Goal: Obtain resource: Download file/media

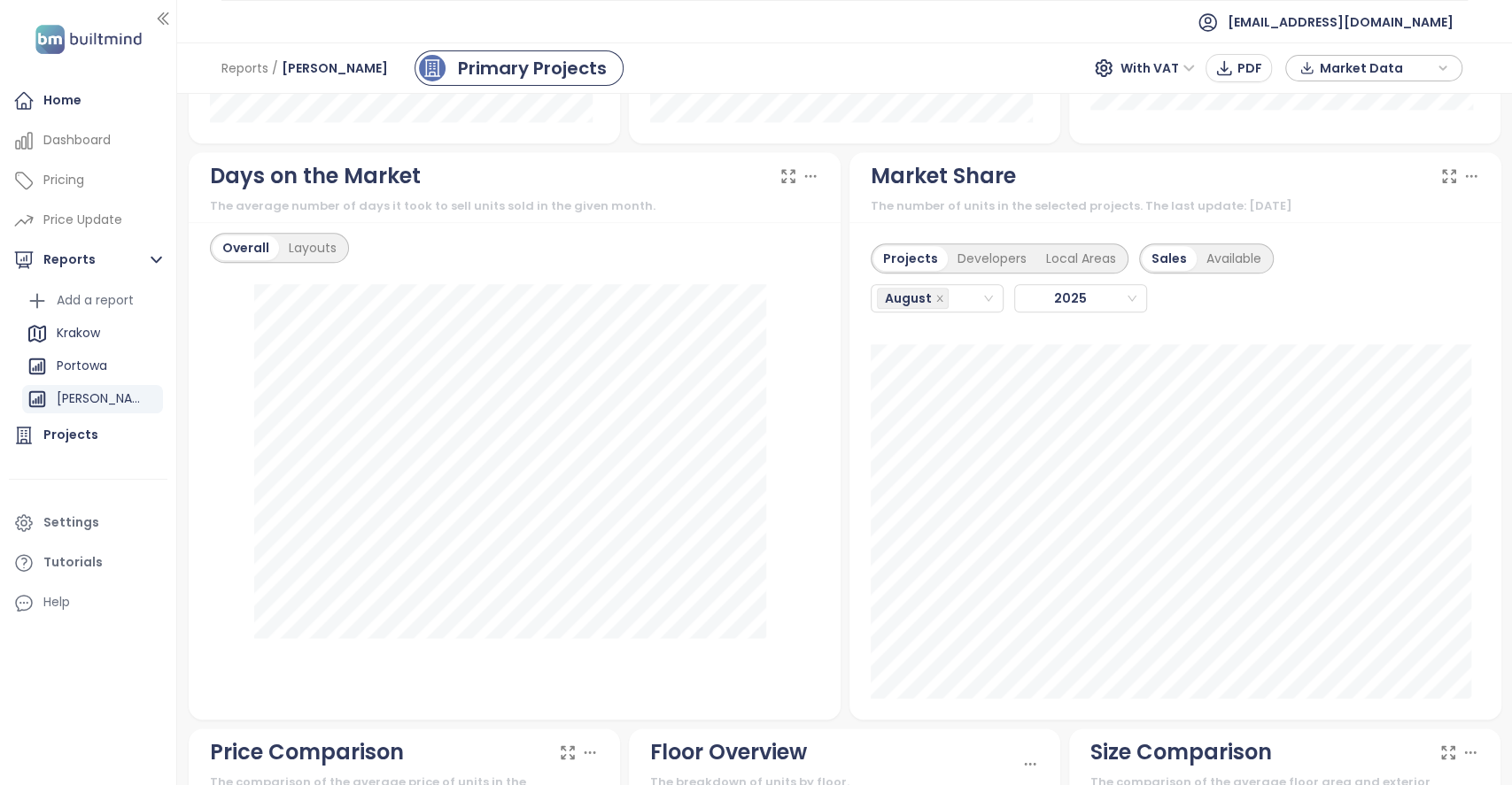
scroll to position [1416, 0]
click at [981, 303] on div "August" at bounding box center [937, 298] width 133 height 28
click at [924, 347] on div "February" at bounding box center [927, 361] width 125 height 28
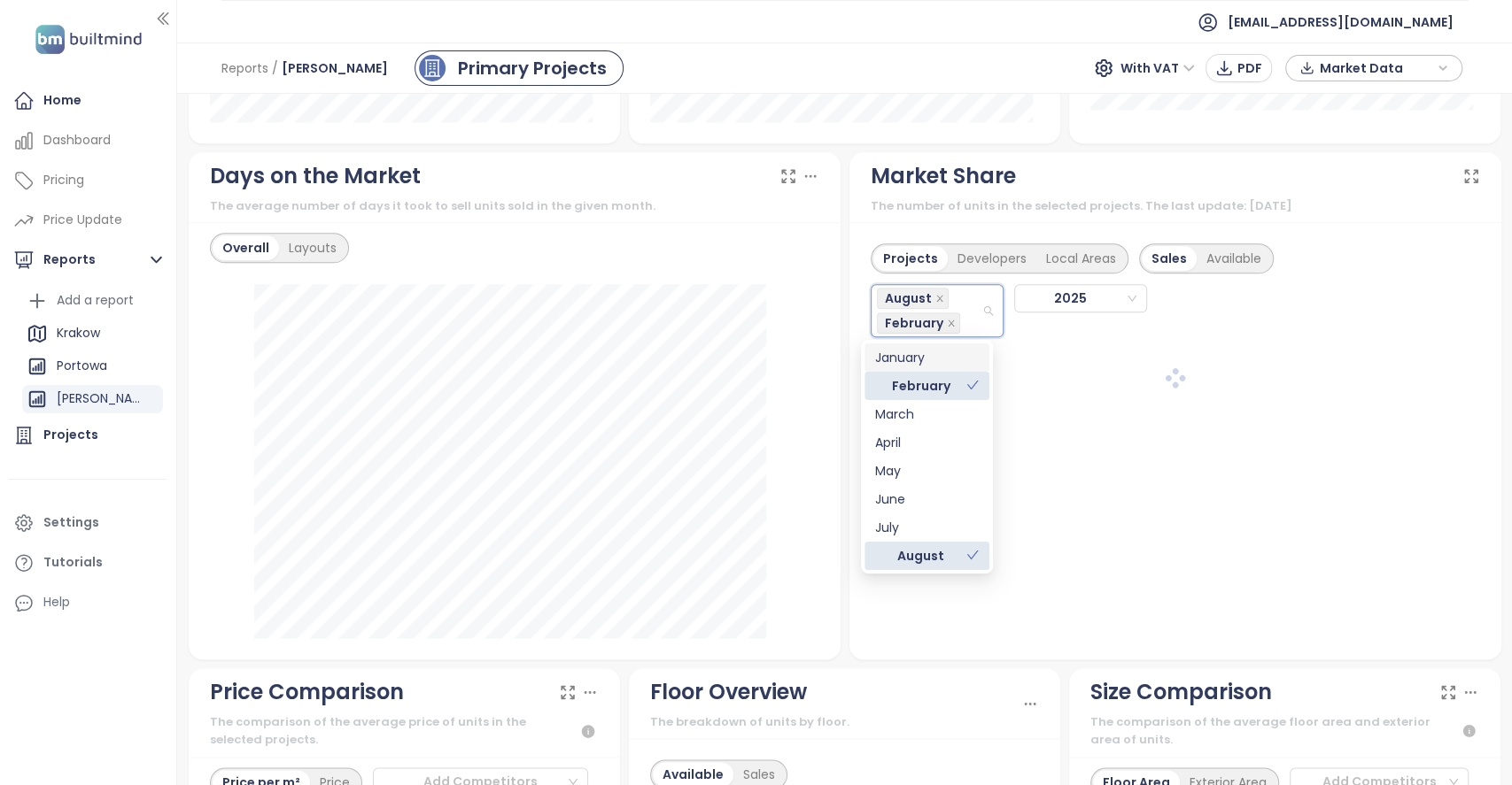
click at [927, 360] on div "January" at bounding box center [927, 358] width 104 height 20
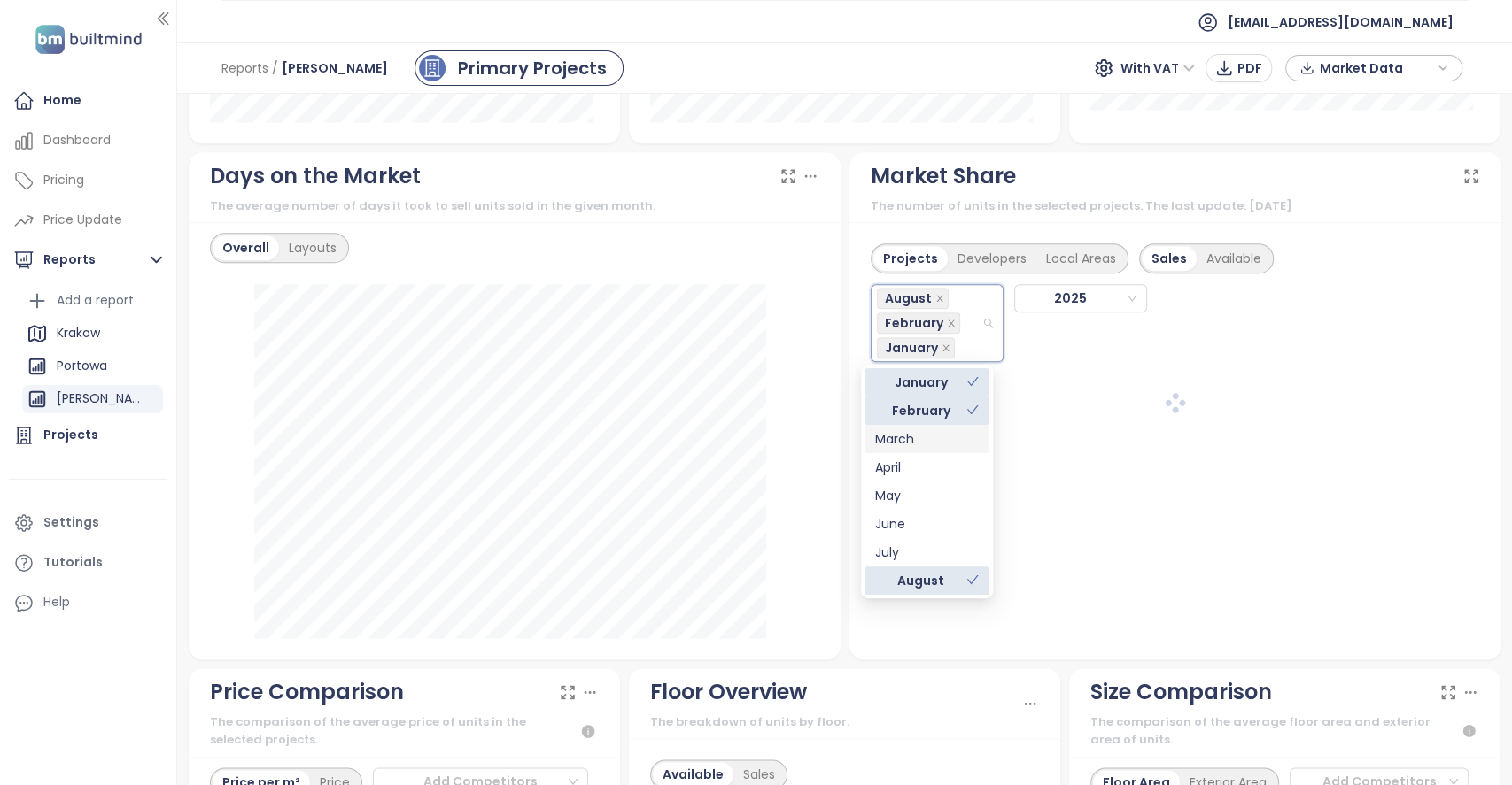
drag, startPoint x: 913, startPoint y: 428, endPoint x: 911, endPoint y: 453, distance: 25.1
click at [914, 433] on div "March" at bounding box center [927, 439] width 104 height 20
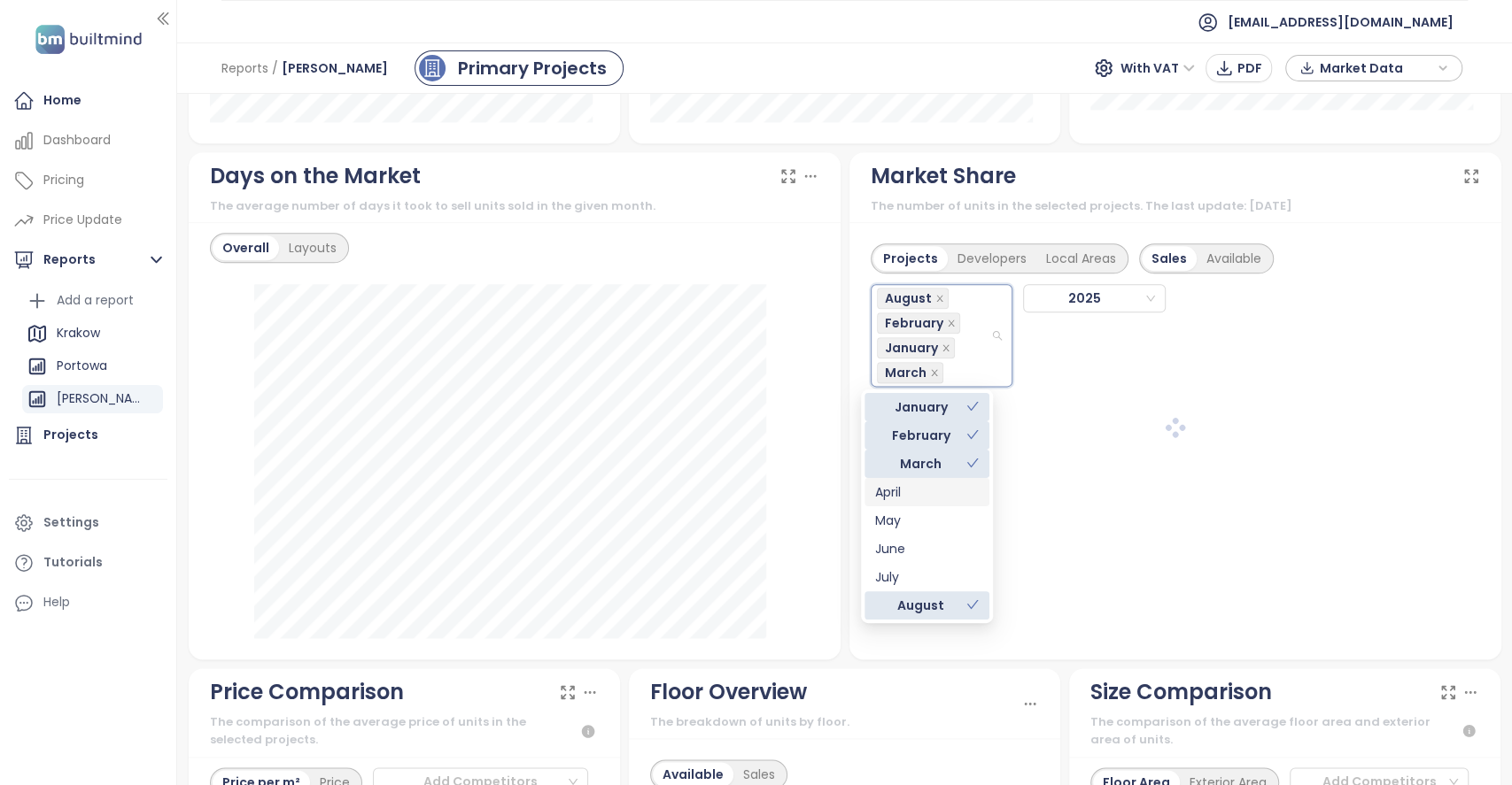
click at [905, 492] on div "April" at bounding box center [927, 492] width 104 height 20
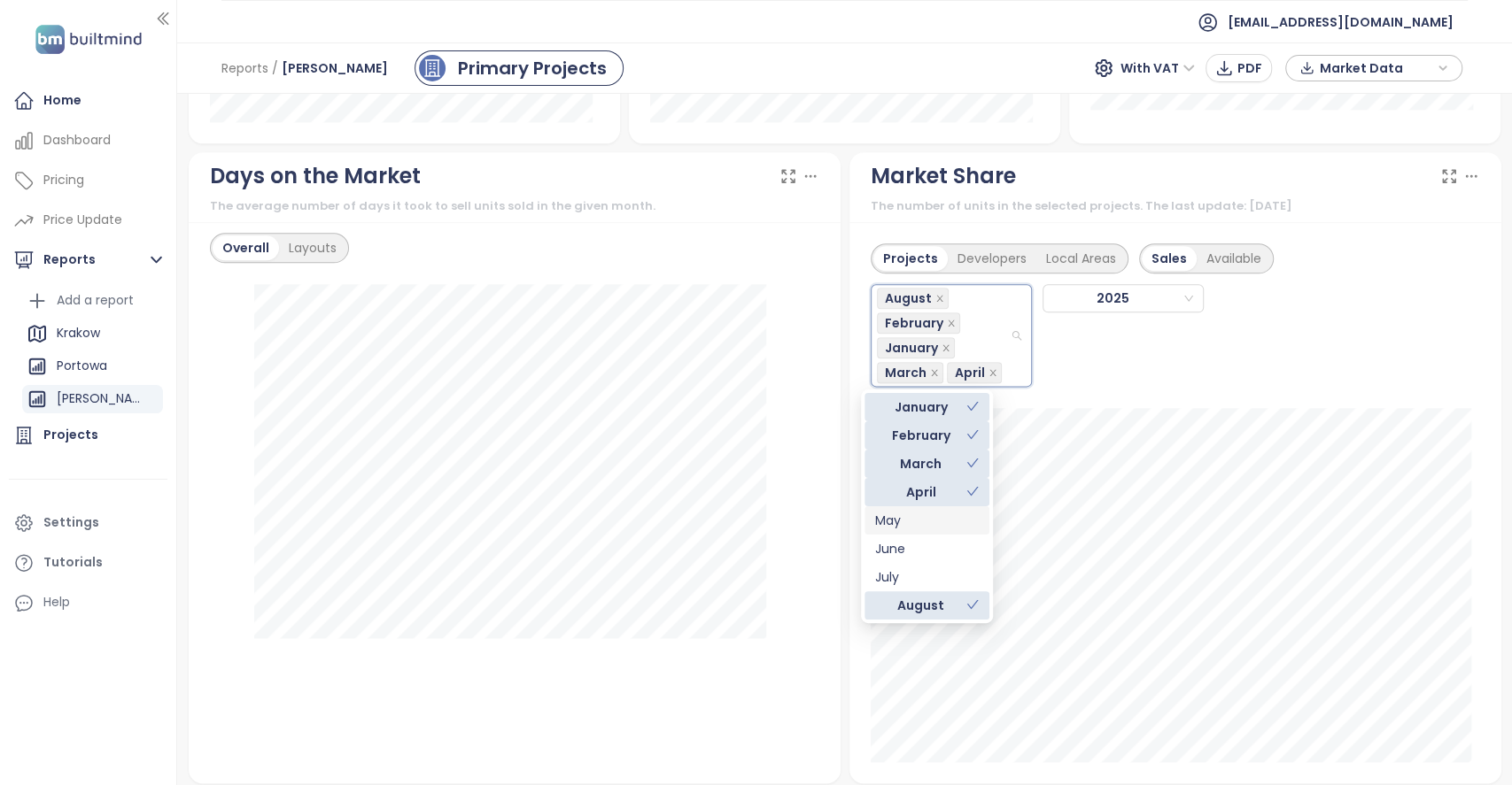
click at [895, 524] on div "May" at bounding box center [927, 520] width 104 height 20
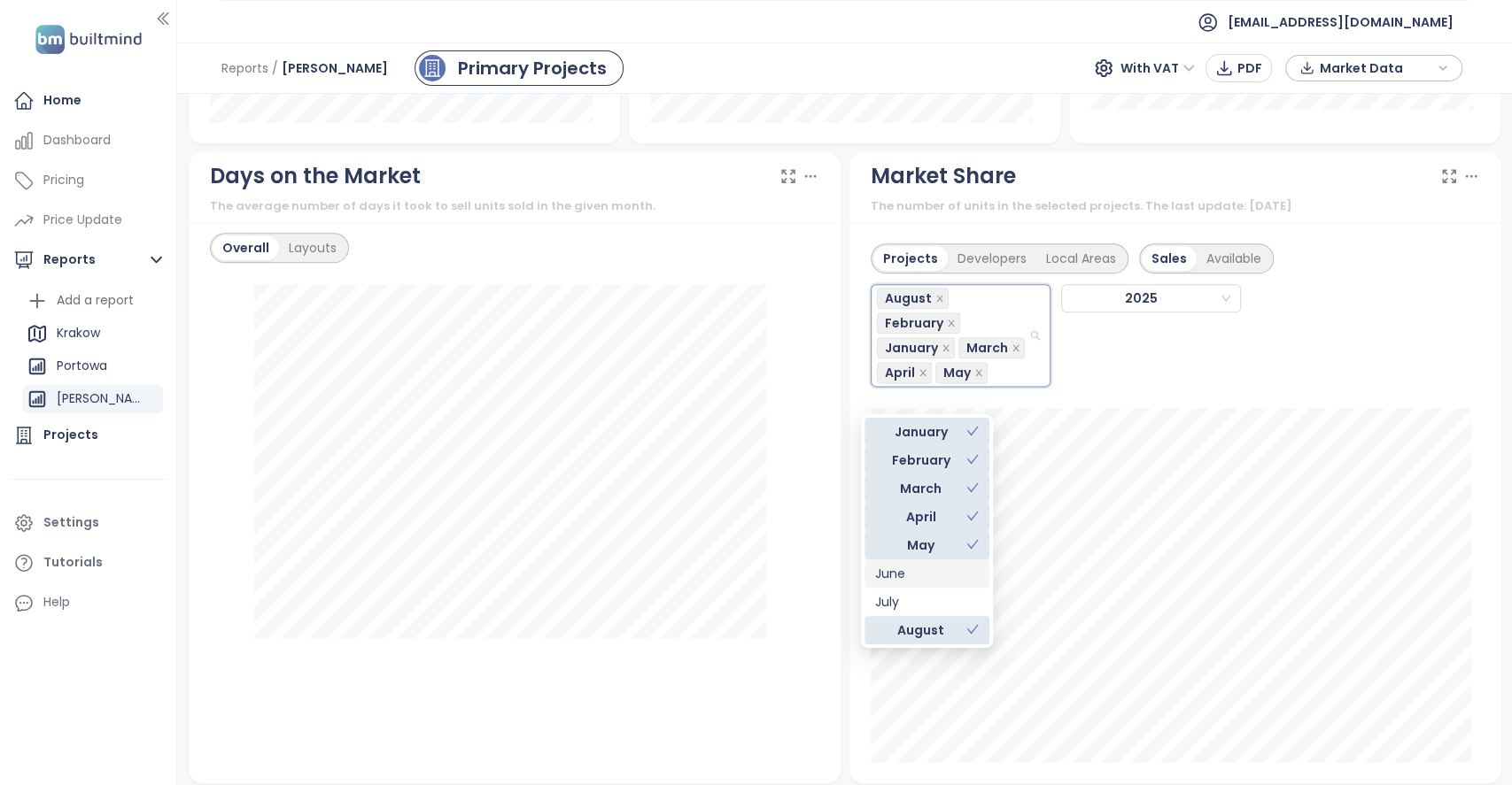
click at [903, 577] on div "June" at bounding box center [927, 574] width 104 height 20
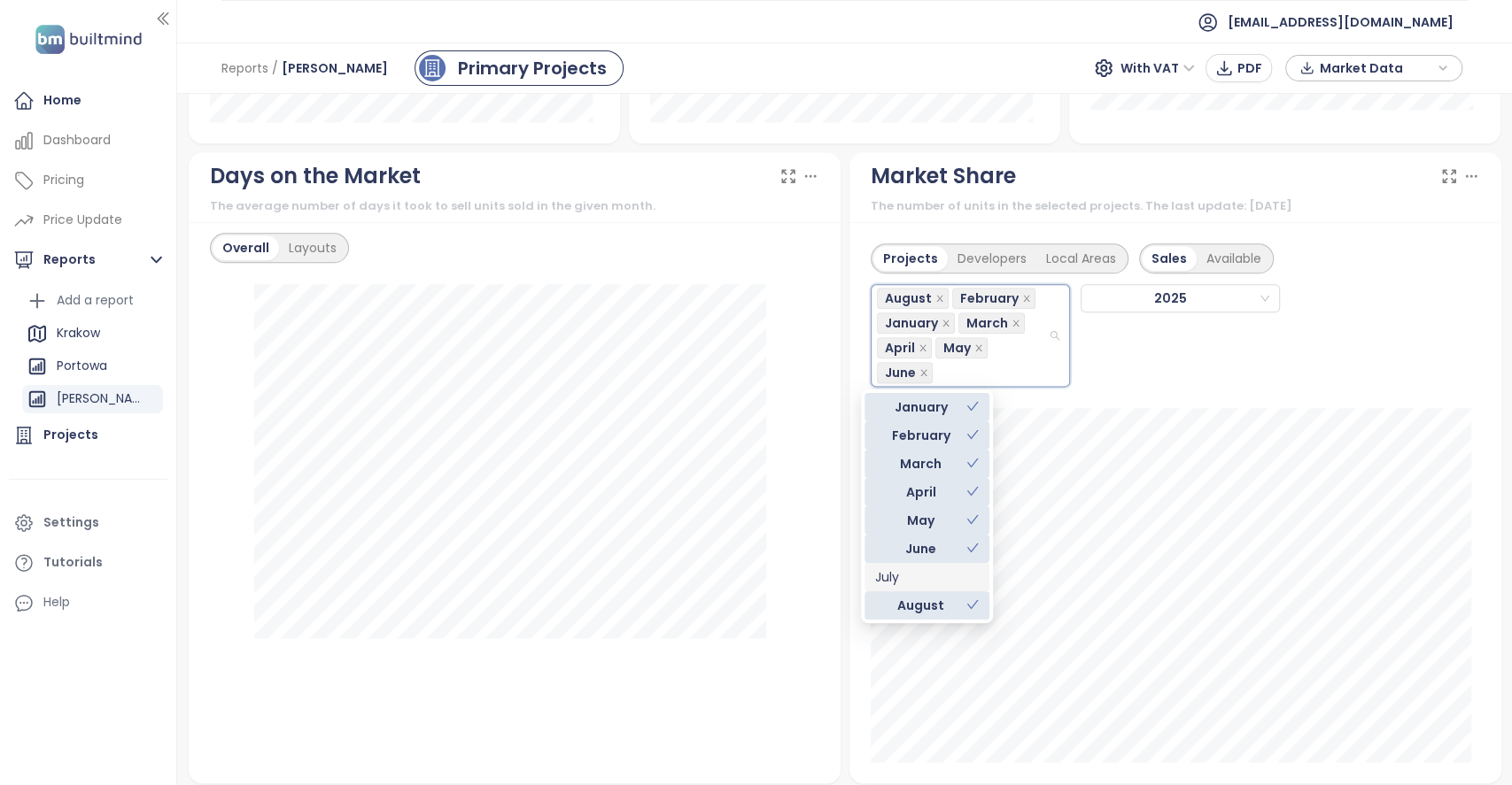
click at [898, 575] on div "July" at bounding box center [927, 577] width 104 height 20
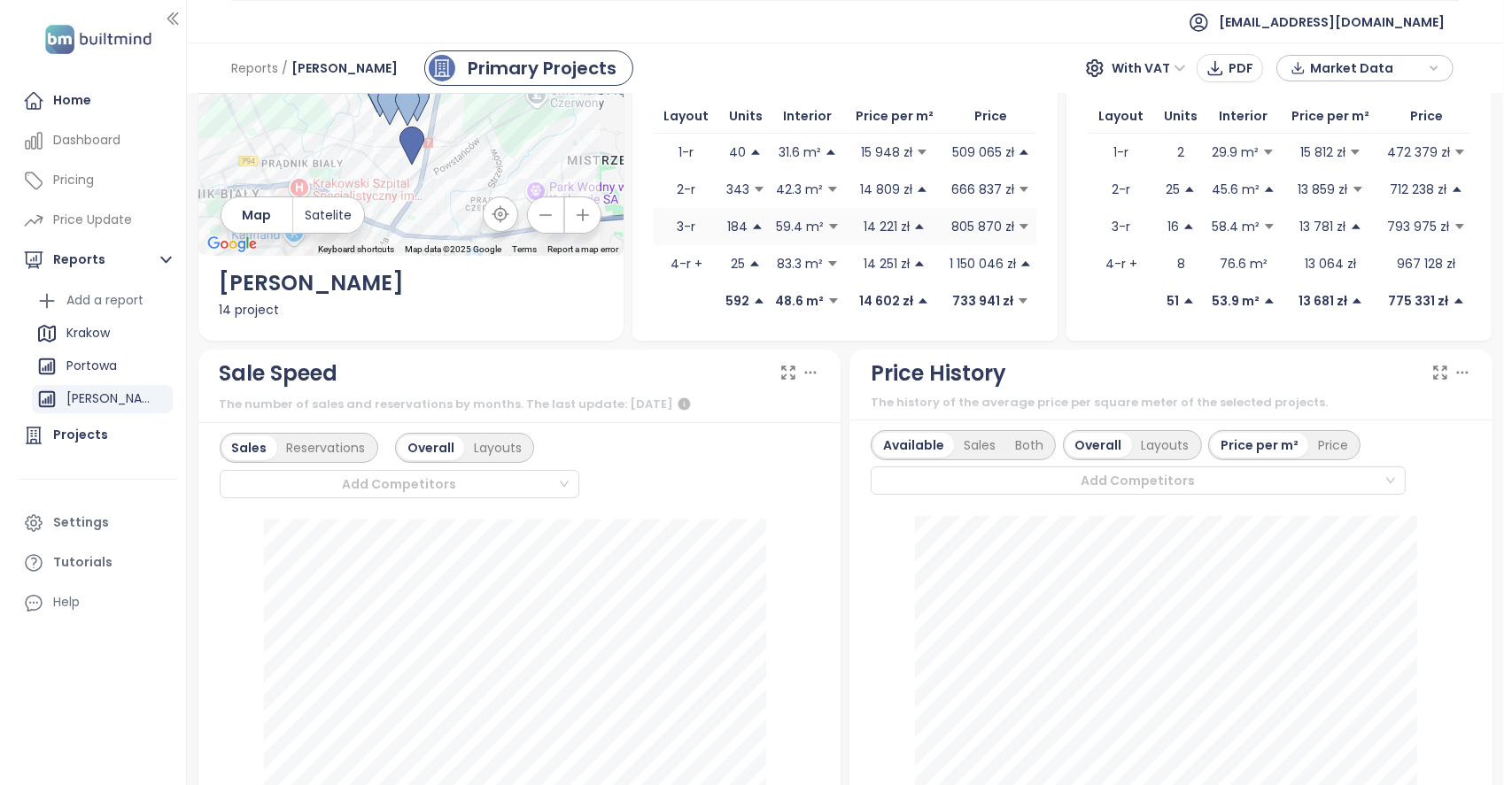
scroll to position [0, 0]
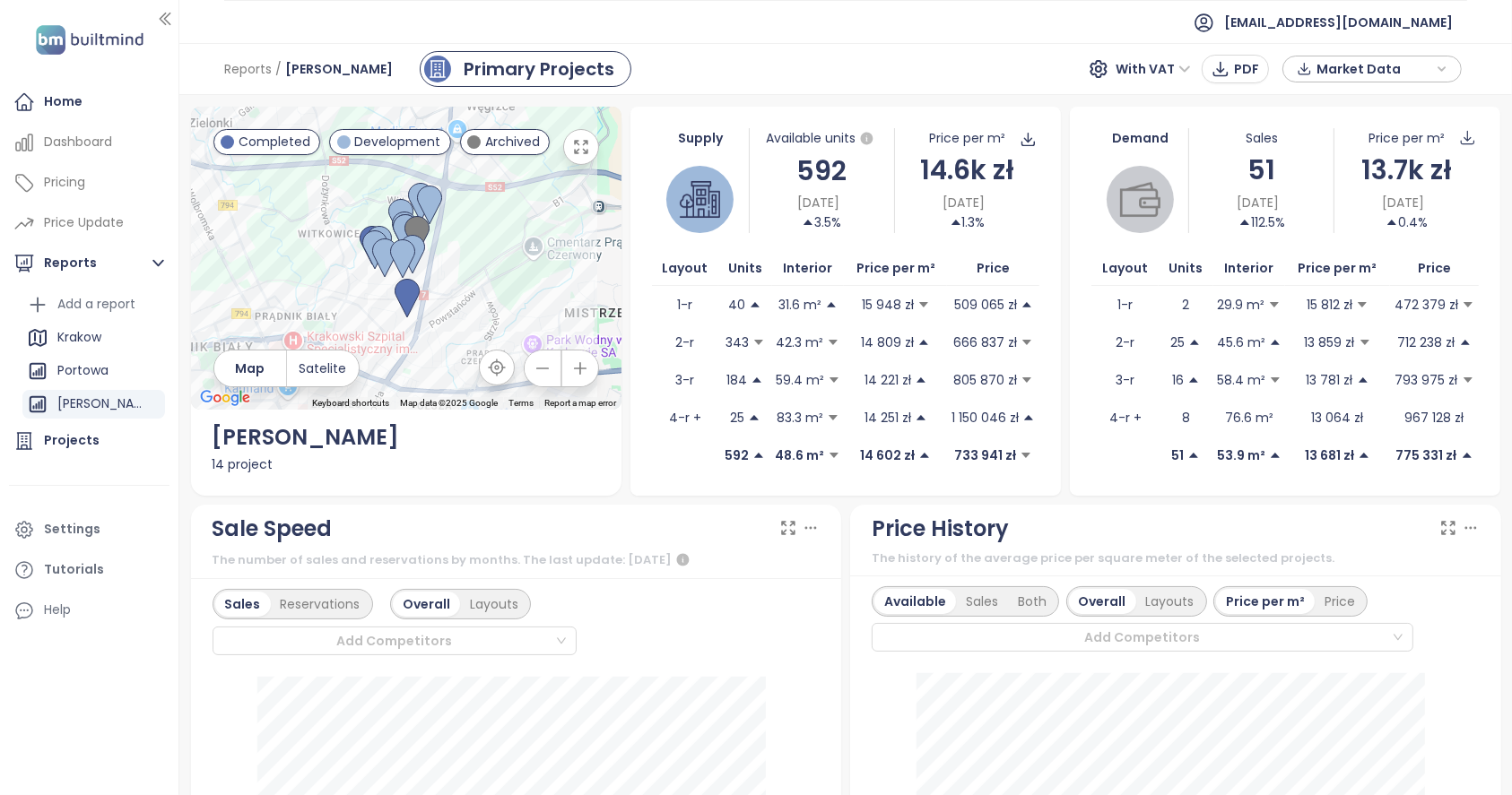
click at [1246, 133] on div "Sales" at bounding box center [1261, 138] width 144 height 20
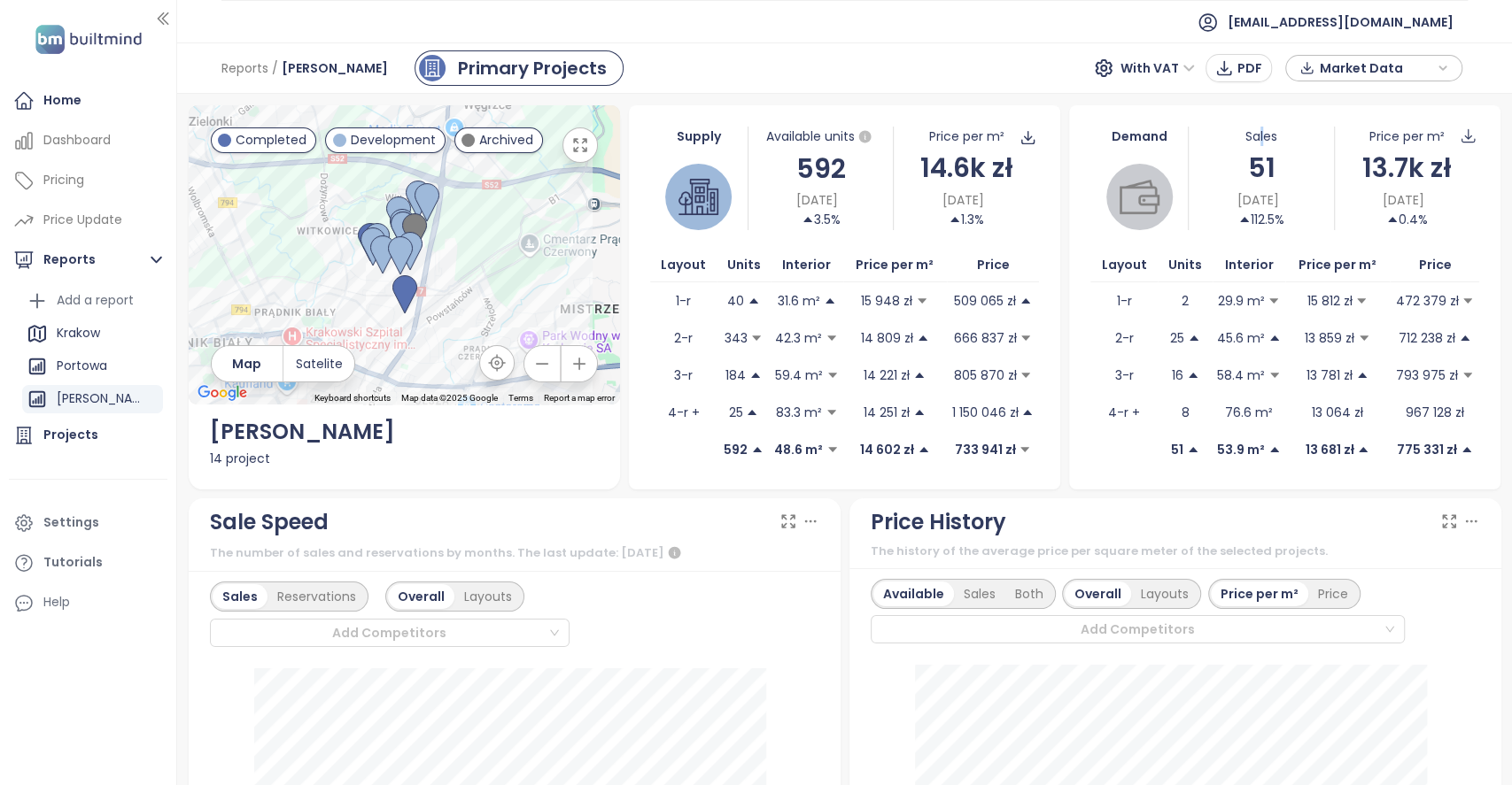
click at [1248, 139] on div "Sales" at bounding box center [1261, 137] width 145 height 20
click at [1251, 165] on div "51" at bounding box center [1261, 167] width 145 height 42
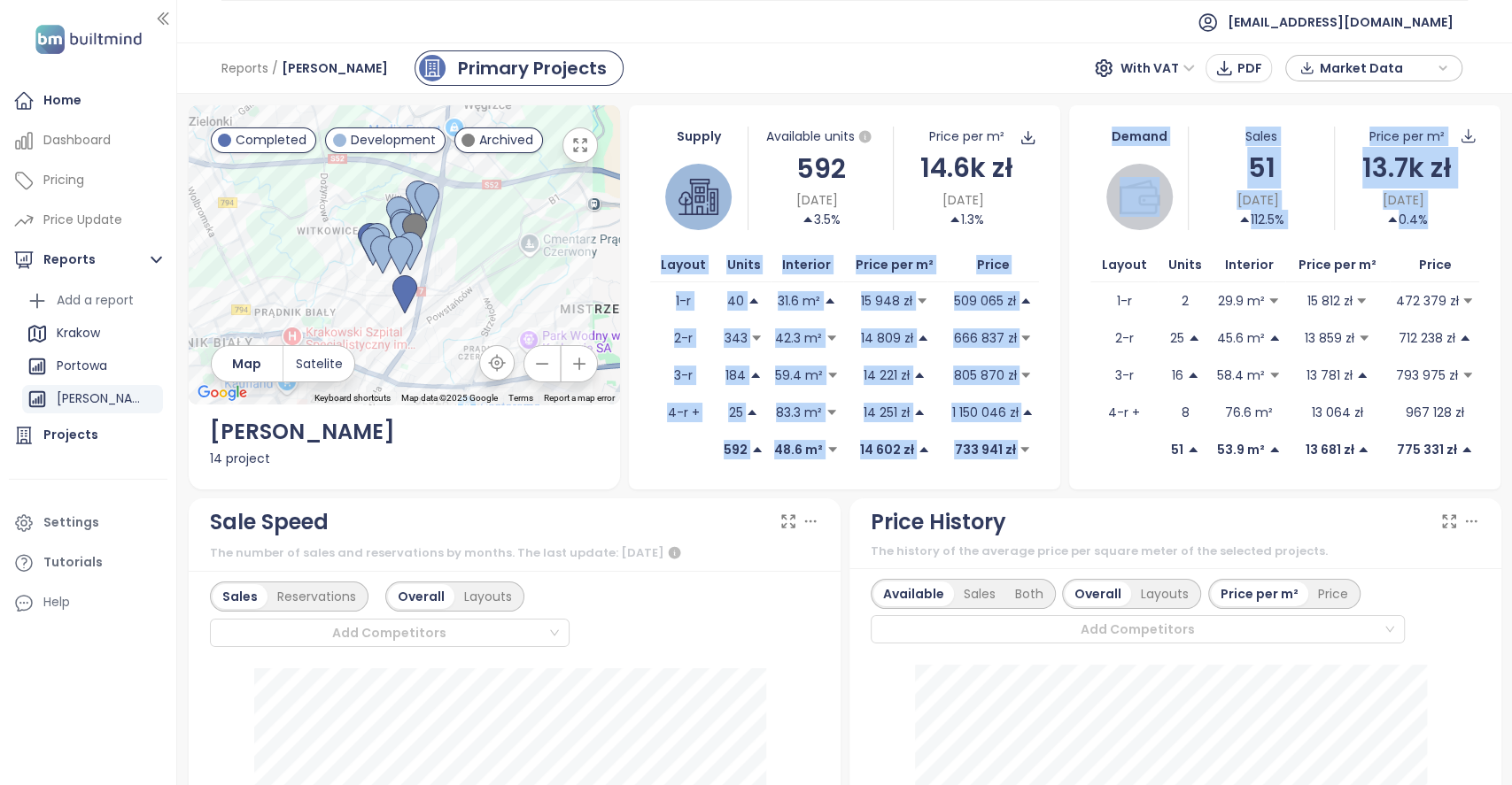
click at [1112, 131] on div "Demand" at bounding box center [1139, 137] width 98 height 20
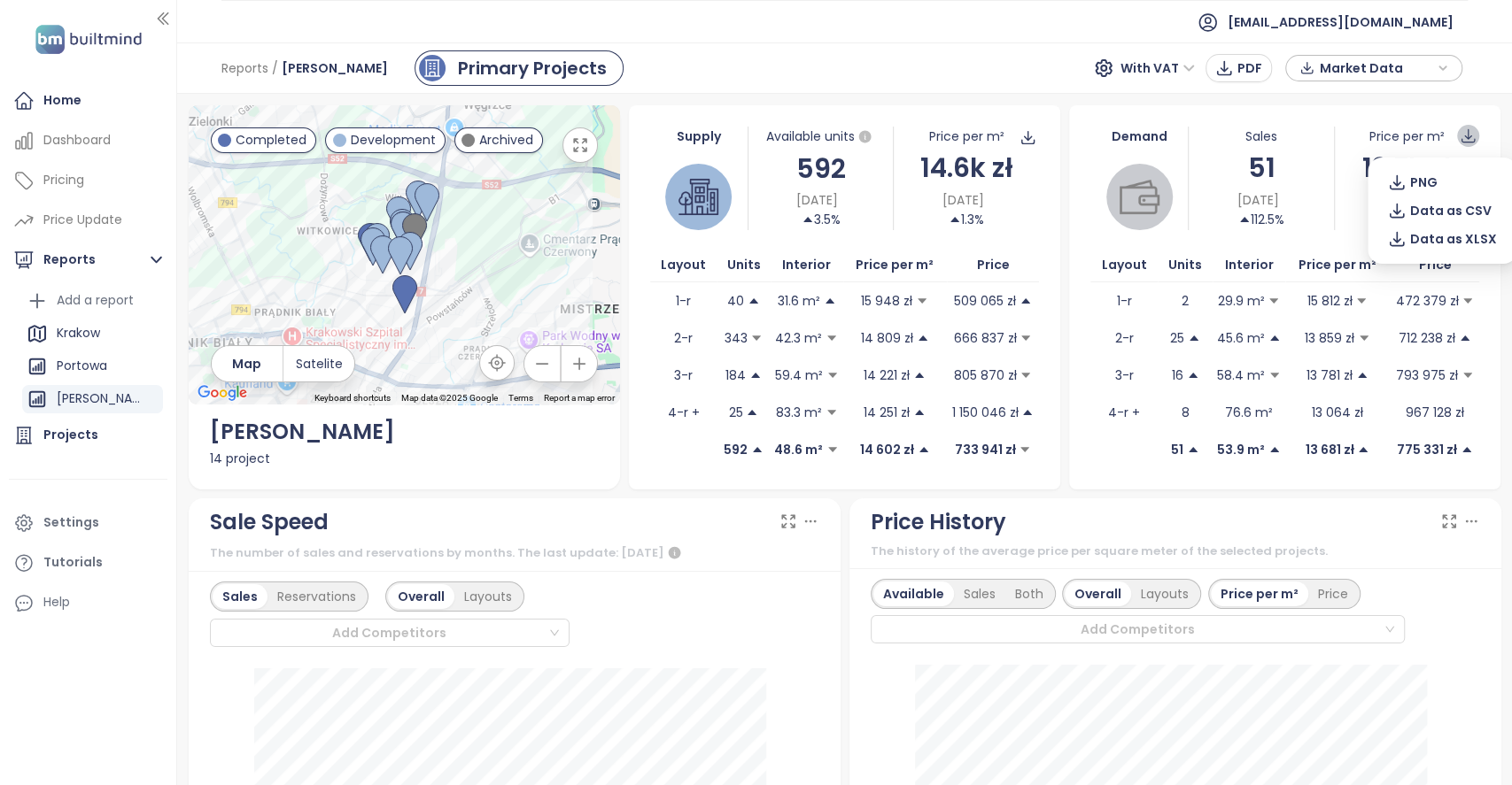
click at [1460, 138] on icon at bounding box center [1468, 136] width 17 height 17
click at [1460, 139] on icon at bounding box center [1468, 136] width 17 height 17
click at [1460, 237] on span "Data as XLSX" at bounding box center [1453, 239] width 87 height 20
click at [962, 29] on ul "[EMAIL_ADDRESS][DOMAIN_NAME]" at bounding box center [844, 21] width 1246 height 44
click at [1032, 32] on ul "[EMAIL_ADDRESS][DOMAIN_NAME]" at bounding box center [844, 21] width 1246 height 44
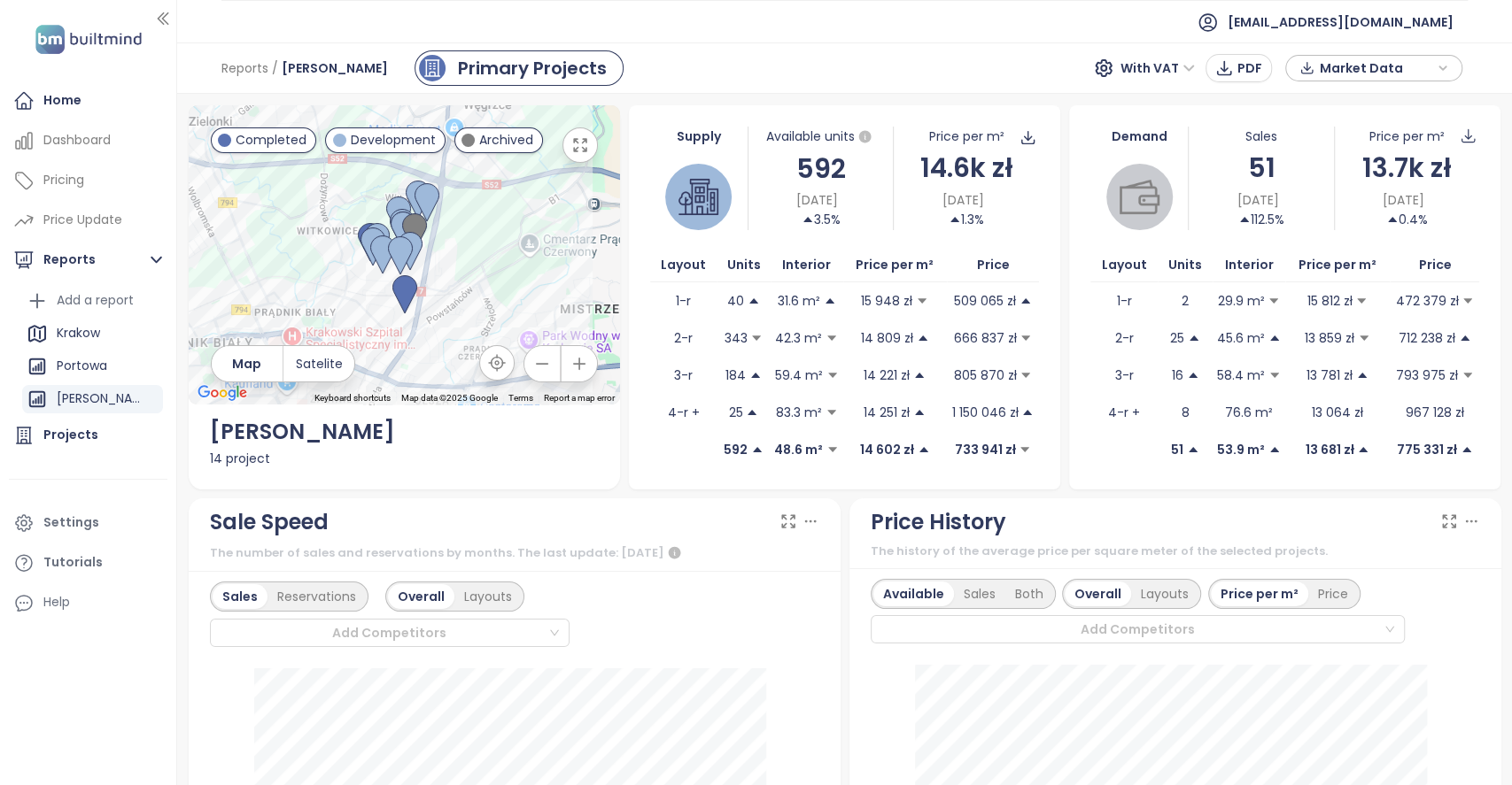
click at [989, 44] on div "Reports / [PERSON_NAME] Primary Projects With VAT PDF Market Data" at bounding box center [844, 68] width 1334 height 52
click at [938, 36] on ul "[EMAIL_ADDRESS][DOMAIN_NAME]" at bounding box center [844, 21] width 1246 height 44
